Goal: Ask a question

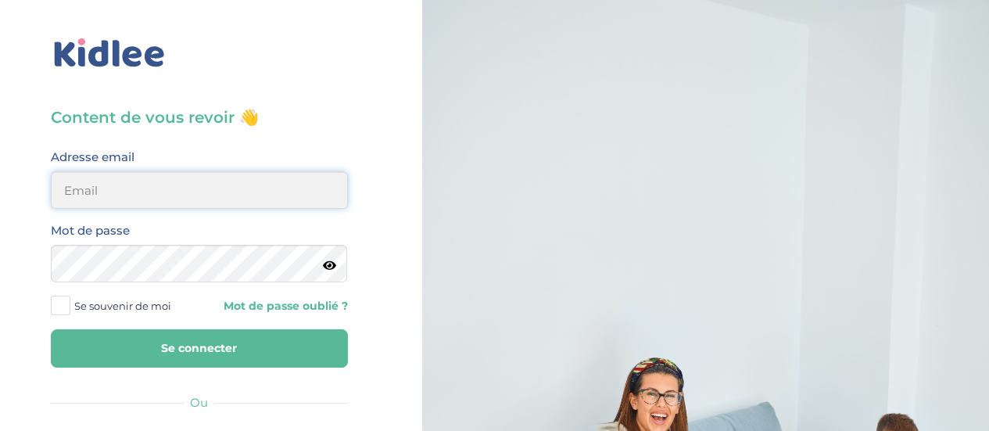
type input "[EMAIL_ADDRESS][DOMAIN_NAME]"
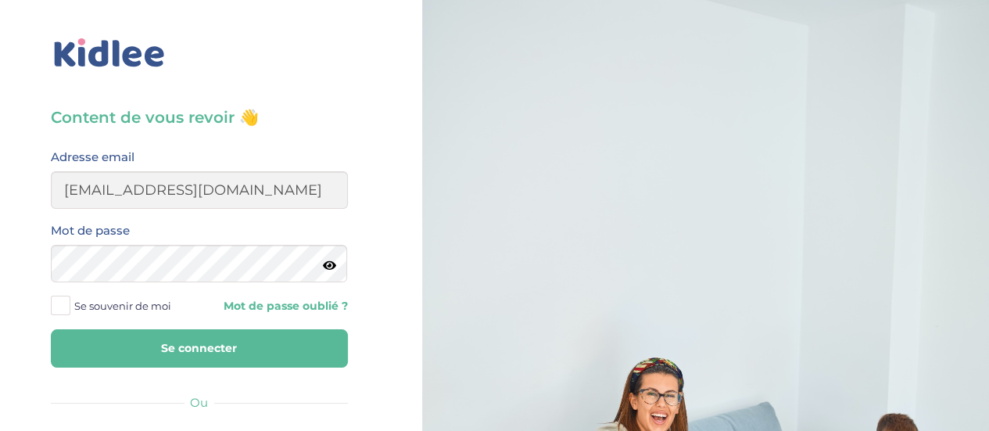
click at [208, 339] on button "Se connecter" at bounding box center [199, 348] width 297 height 38
click at [60, 300] on span at bounding box center [61, 306] width 20 height 20
click at [0, 0] on input "Se souvenir de moi" at bounding box center [0, 0] width 0 height 0
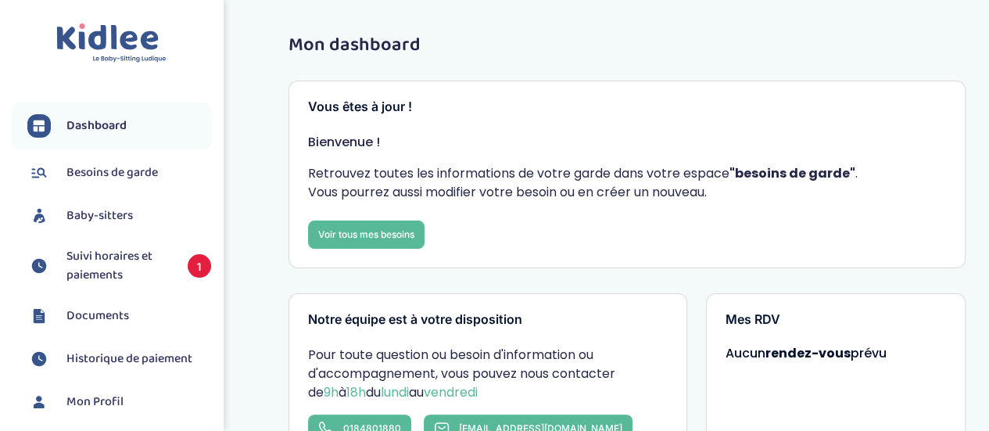
click at [114, 265] on span "Suivi horaires et paiements" at bounding box center [119, 266] width 106 height 38
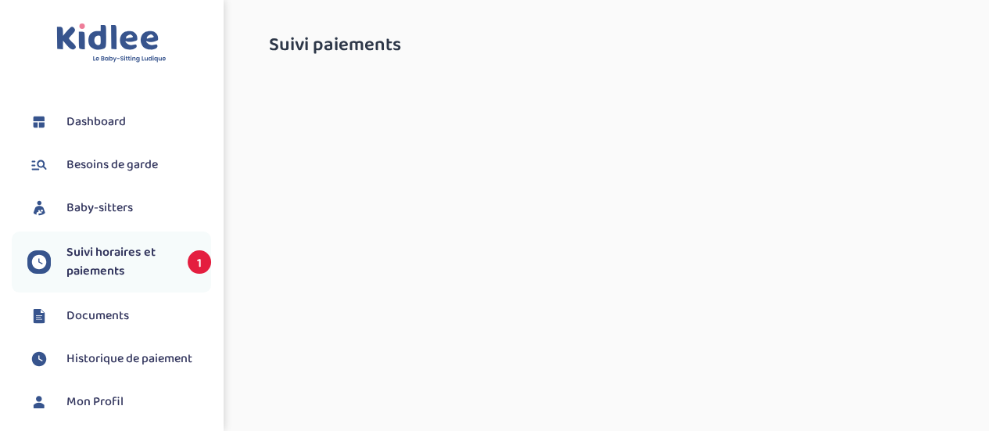
select select "octobre 2025"
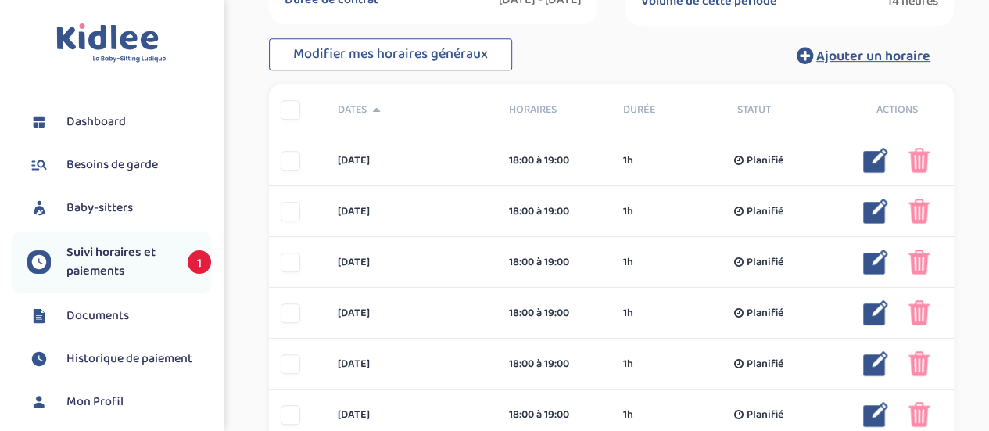
scroll to position [254, 0]
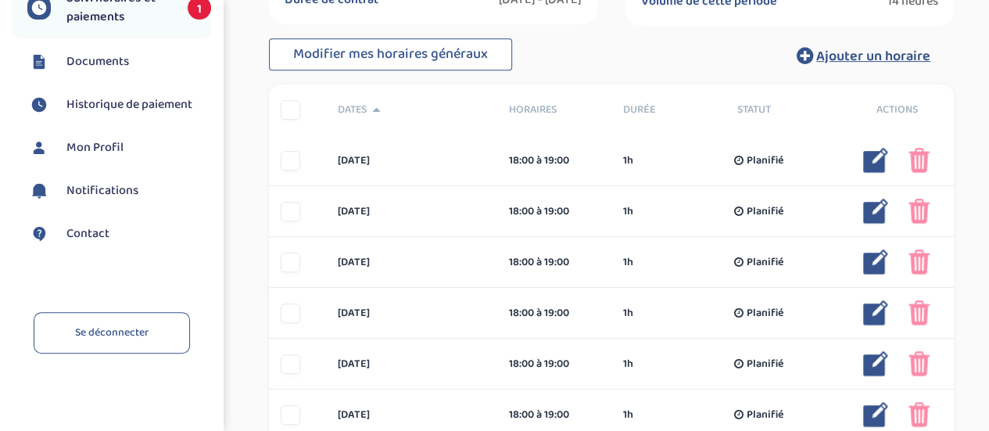
click at [102, 229] on span "Contact" at bounding box center [87, 233] width 43 height 19
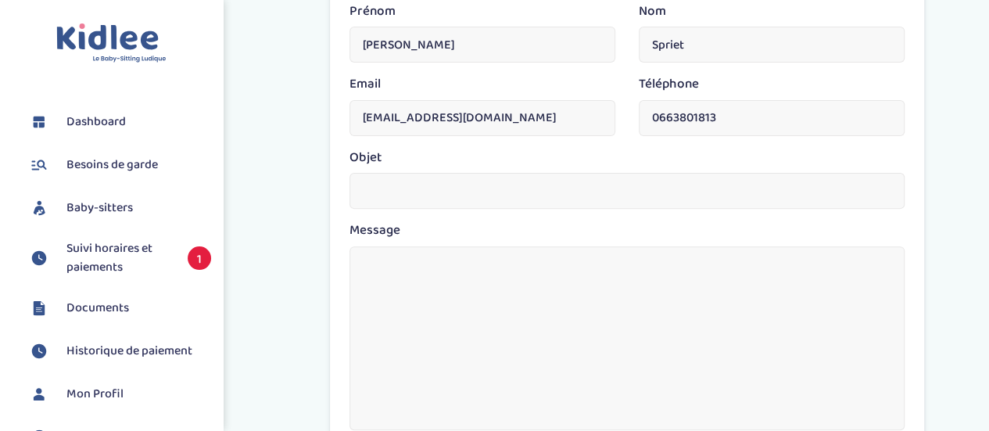
scroll to position [175, 0]
click at [386, 183] on input "text" at bounding box center [627, 190] width 555 height 36
type input "virement sepa rejeté"
click at [469, 278] on textarea at bounding box center [627, 338] width 555 height 184
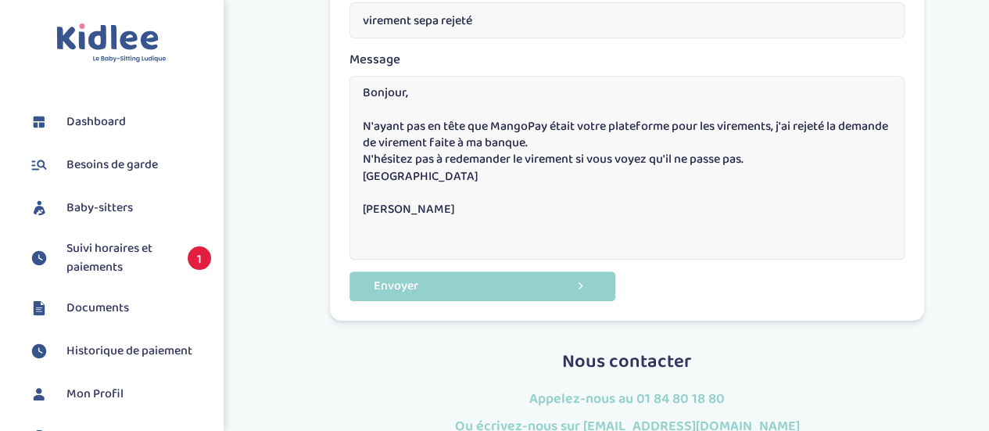
scroll to position [346, 0]
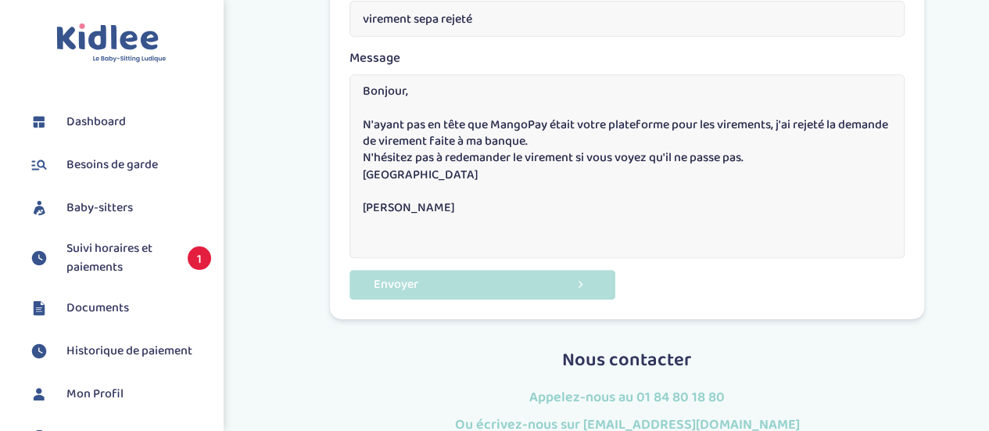
type textarea "Bonjour, N'ayant pas en tête que MangoPay était votre plateforme pour les virem…"
click at [416, 274] on button "Envoyer" at bounding box center [483, 284] width 266 height 29
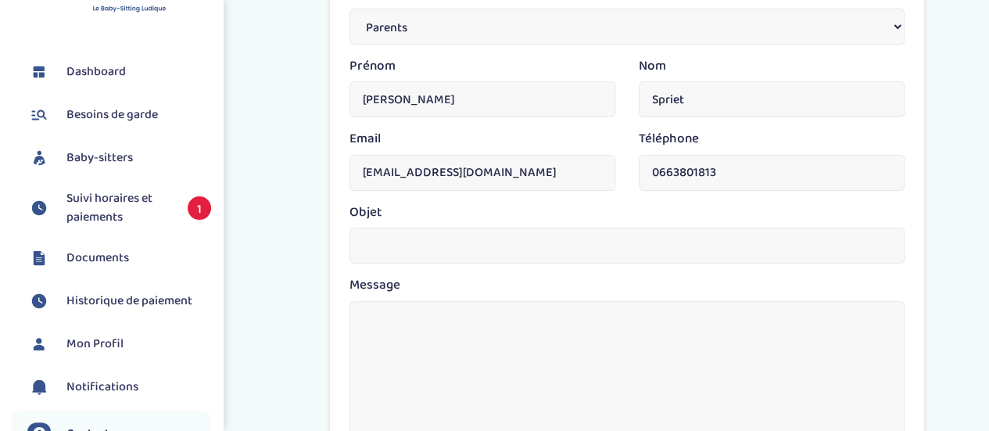
scroll to position [52, 0]
click at [97, 307] on span "Historique de paiement" at bounding box center [129, 299] width 126 height 19
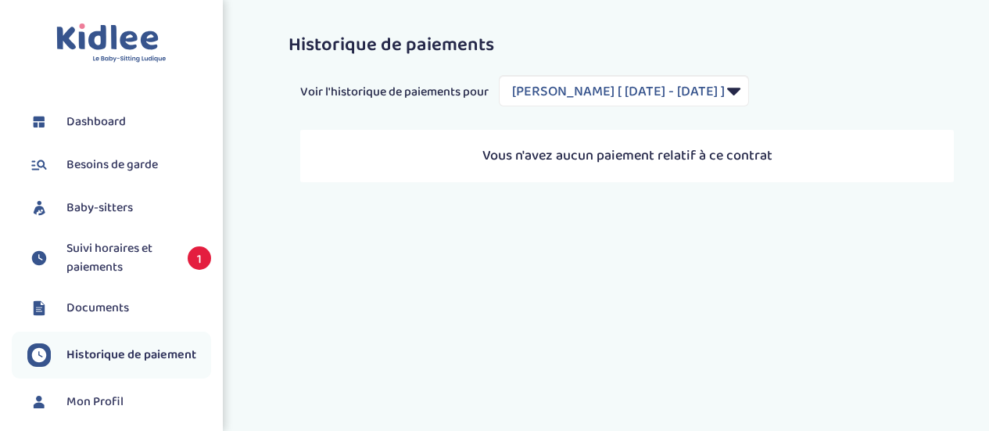
select select "2158"
